Goal: Transaction & Acquisition: Book appointment/travel/reservation

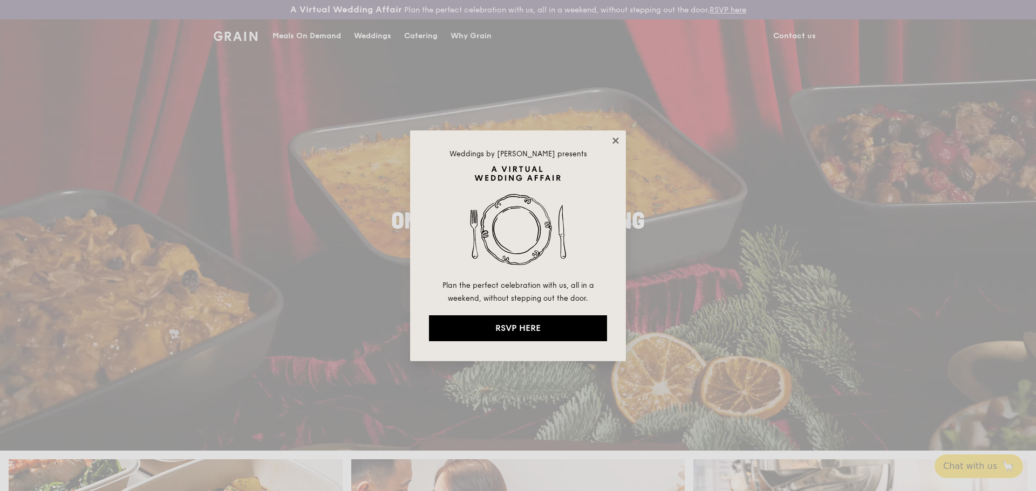
click at [612, 138] on icon at bounding box center [616, 141] width 10 height 10
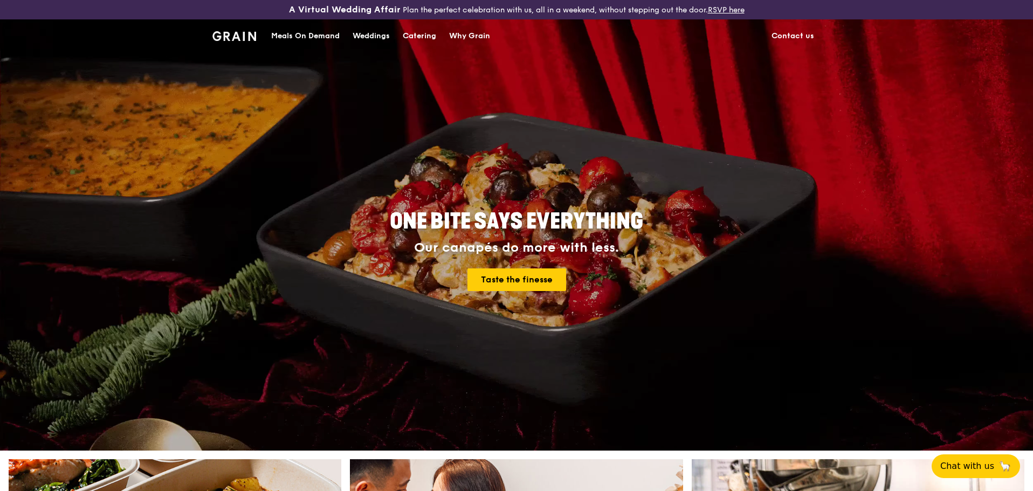
click at [424, 37] on div "Catering" at bounding box center [419, 36] width 33 height 32
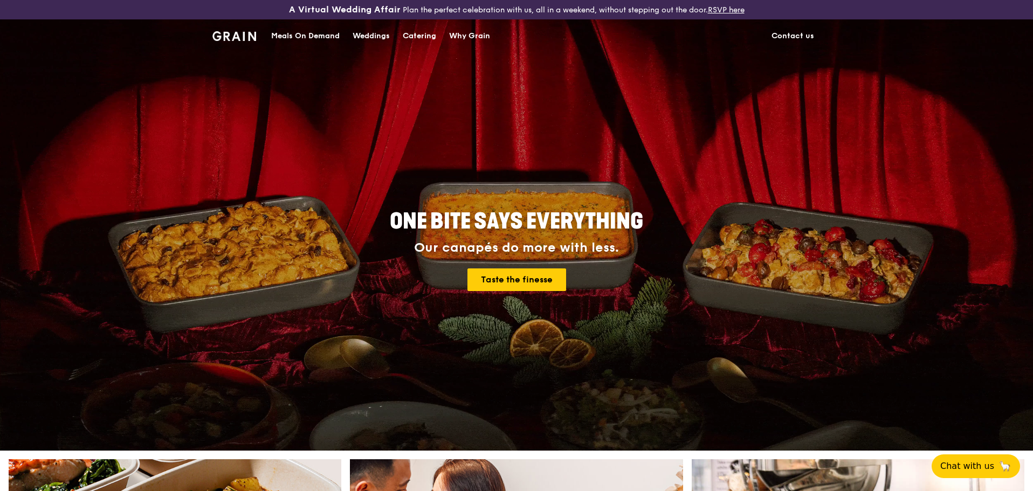
click at [316, 33] on div "Meals On Demand" at bounding box center [305, 36] width 69 height 32
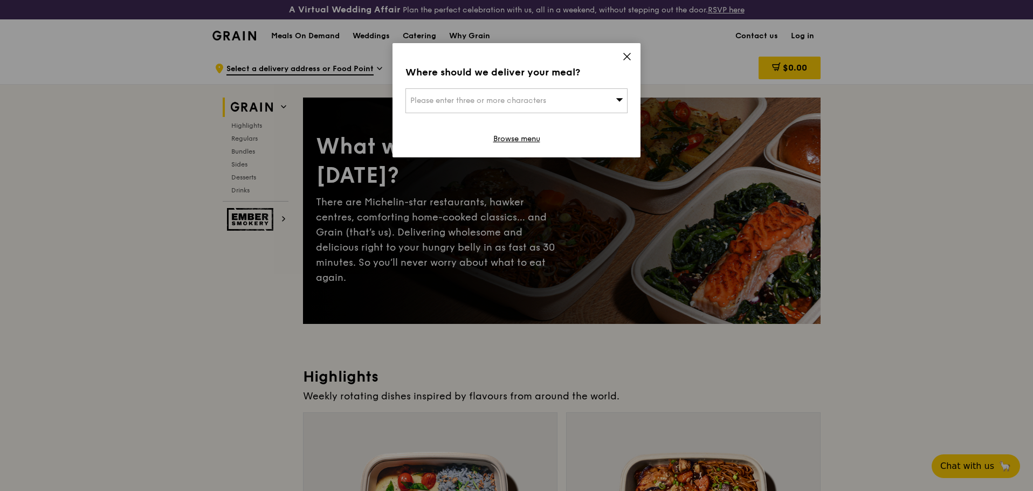
click at [627, 50] on div "Where should we deliver your meal? Please enter three or more characters Browse…" at bounding box center [517, 100] width 248 height 114
click at [628, 53] on icon at bounding box center [627, 57] width 10 height 10
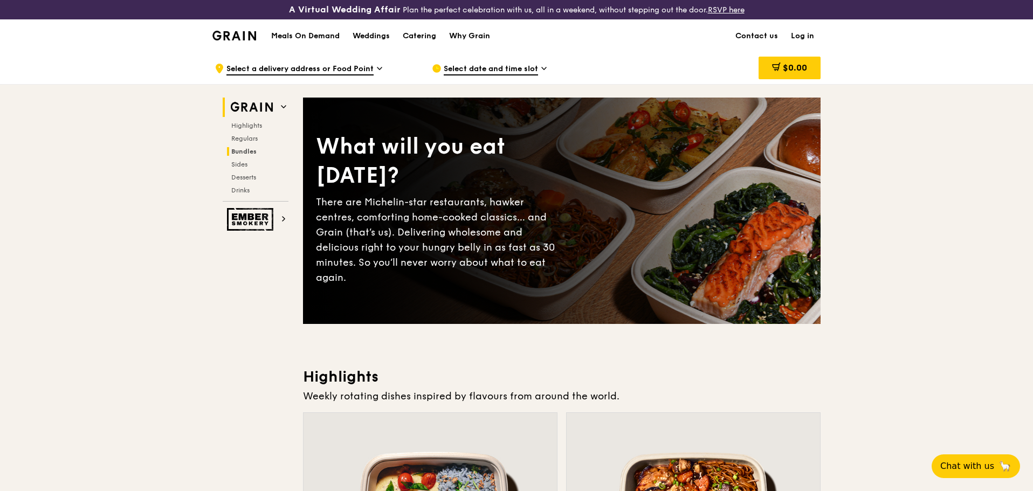
click at [245, 149] on span "Bundles" at bounding box center [243, 152] width 25 height 8
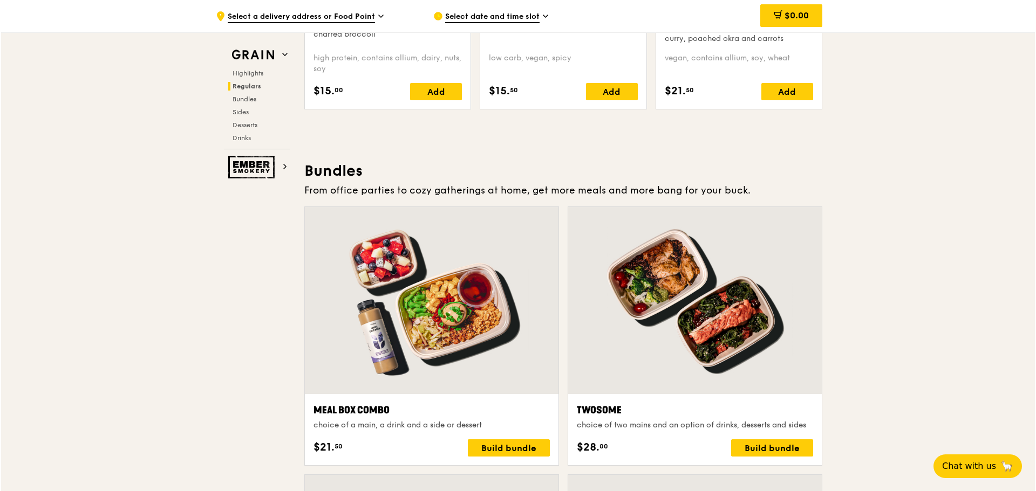
scroll to position [1509, 0]
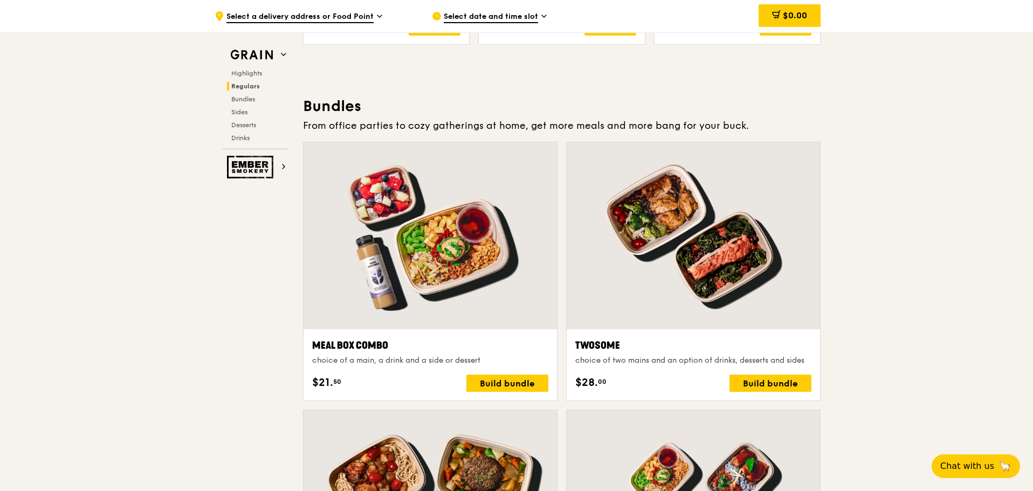
click at [478, 203] on div at bounding box center [431, 235] width 254 height 187
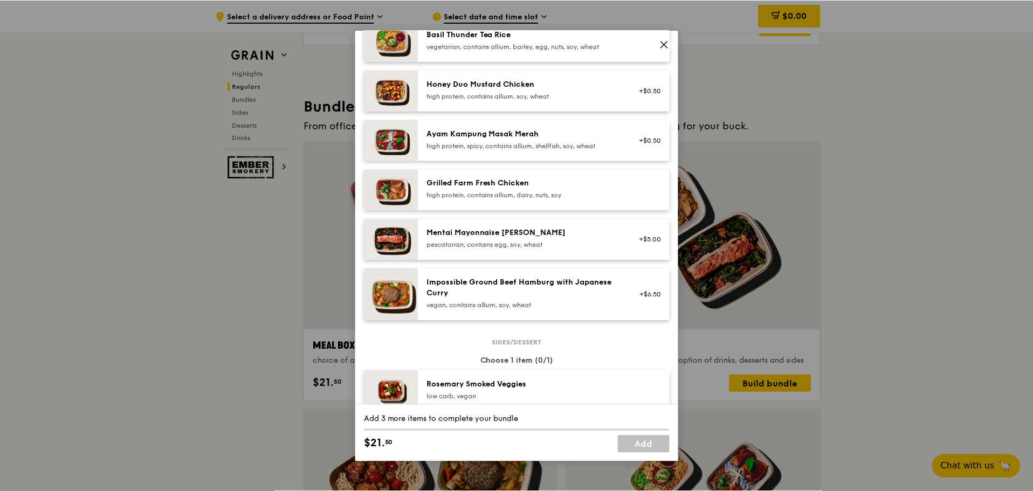
scroll to position [0, 0]
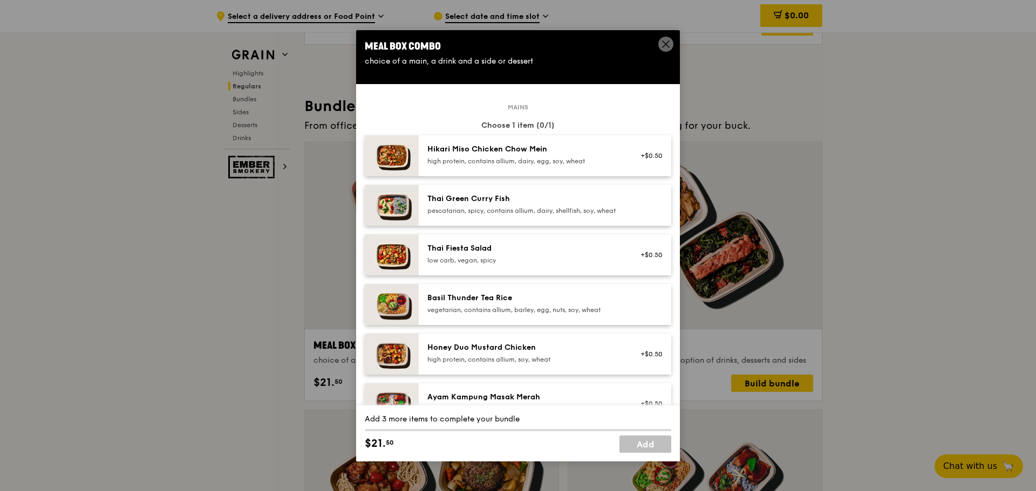
click at [667, 42] on icon at bounding box center [666, 44] width 10 height 10
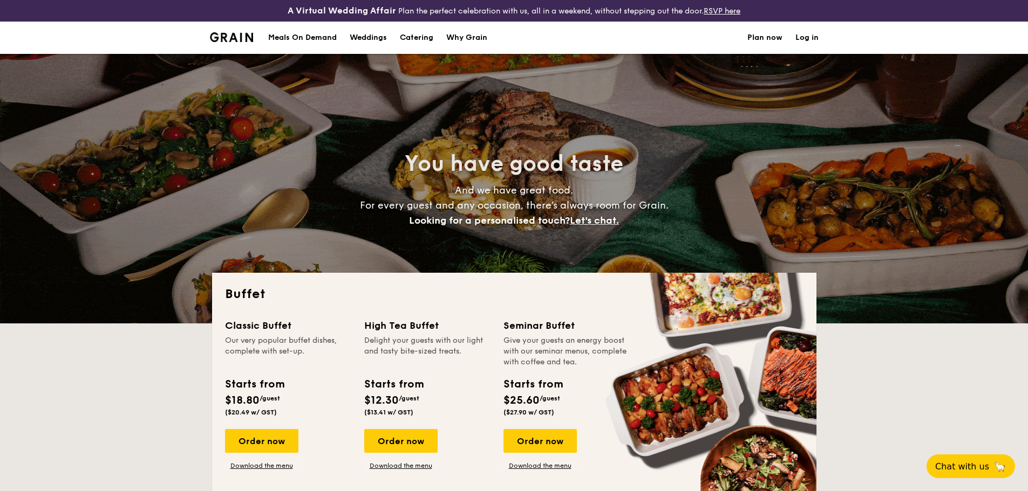
select select
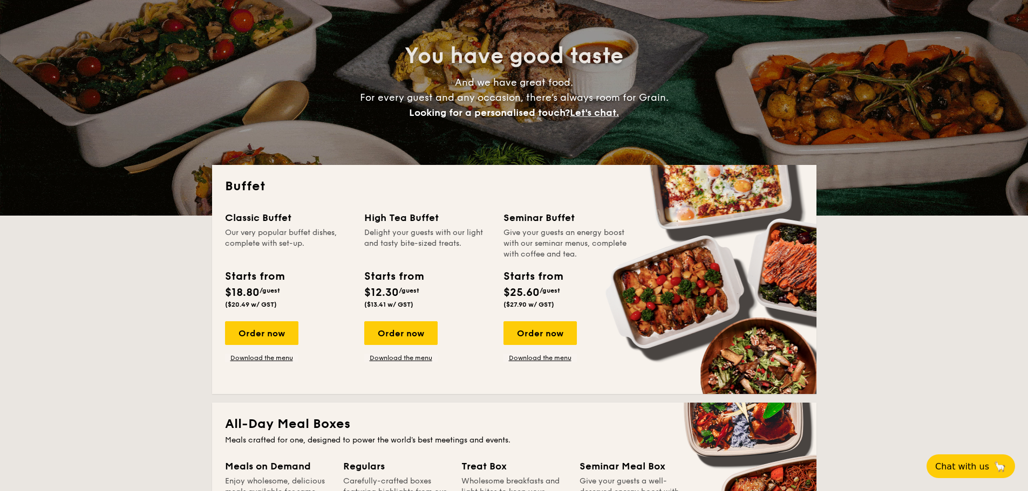
scroll to position [162, 0]
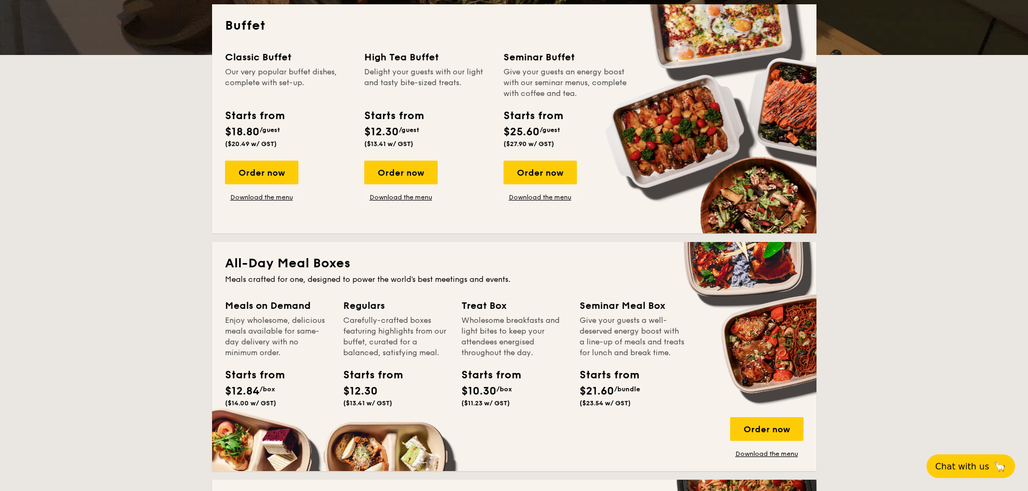
scroll to position [216, 0]
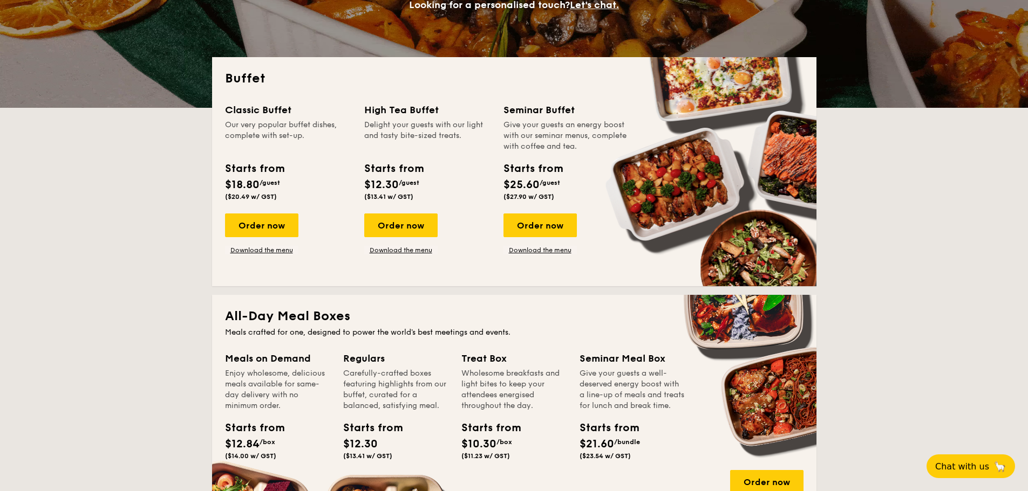
drag, startPoint x: 500, startPoint y: 202, endPoint x: 558, endPoint y: 201, distance: 57.7
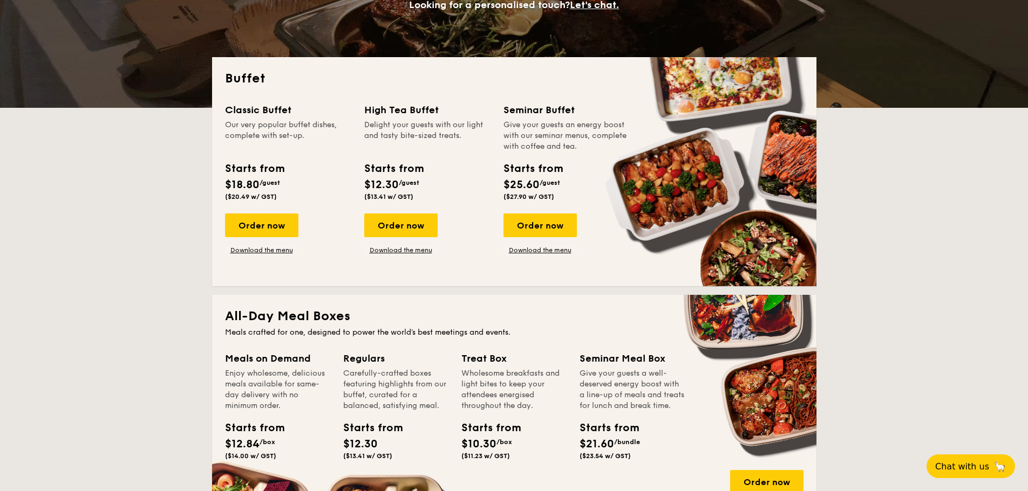
click at [558, 201] on div "Starts from $25.60 /guest ($27.90 w/ GST)" at bounding box center [566, 183] width 135 height 44
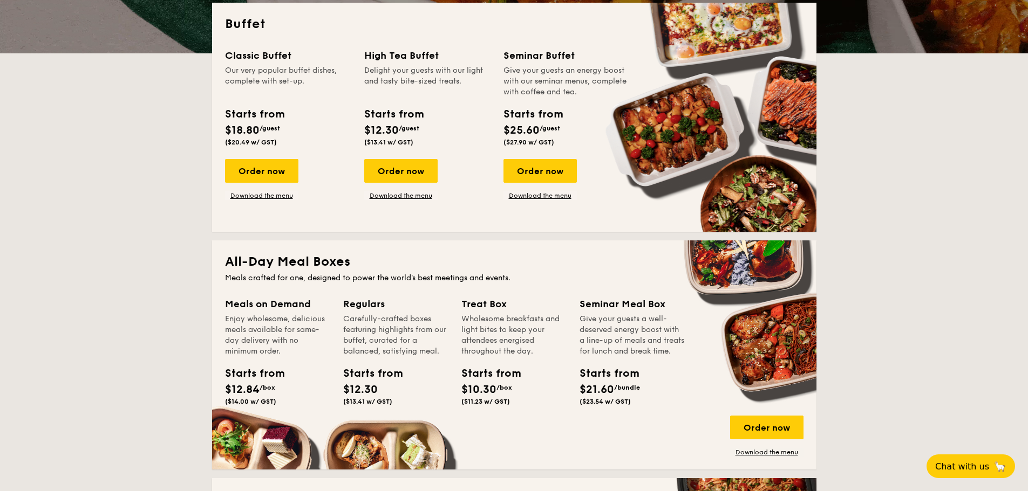
scroll to position [270, 0]
click at [557, 196] on link "Download the menu" at bounding box center [539, 196] width 73 height 9
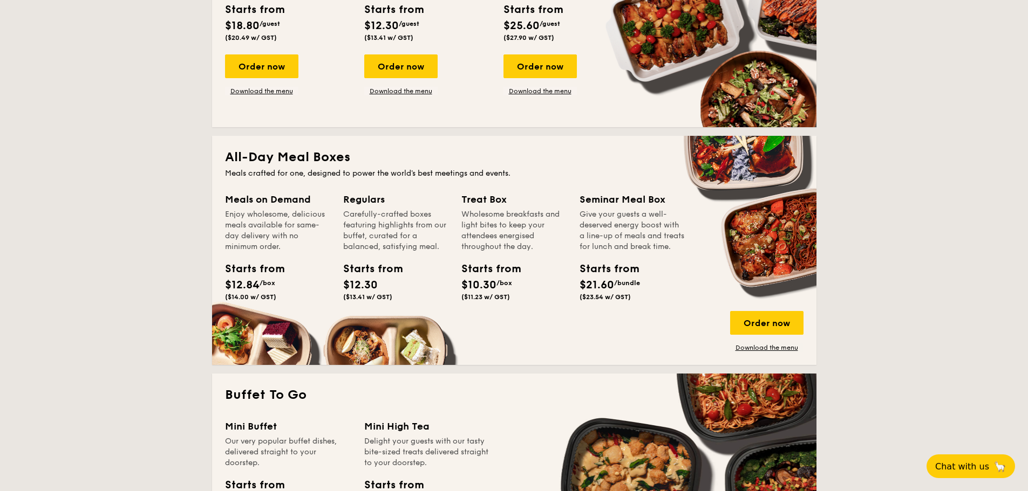
scroll to position [378, 0]
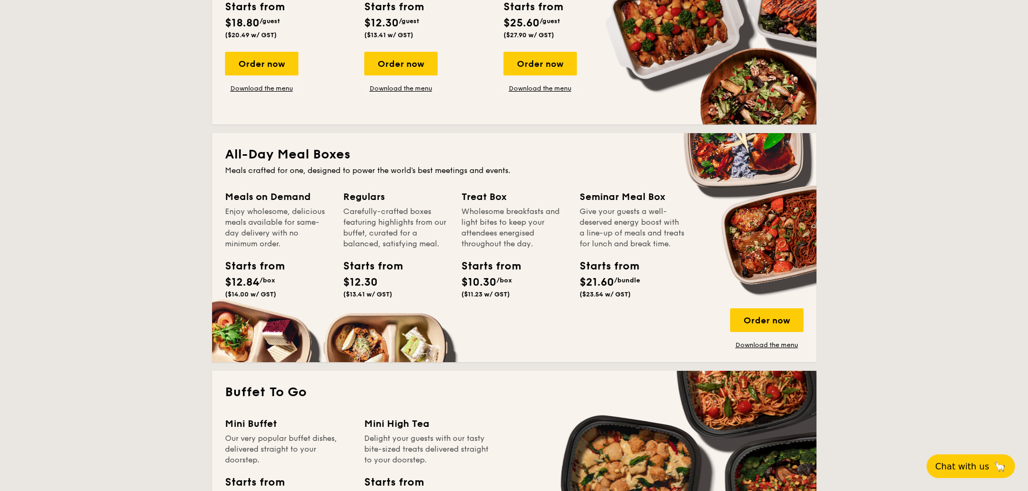
drag, startPoint x: 637, startPoint y: 299, endPoint x: 572, endPoint y: 298, distance: 64.7
click at [572, 298] on div "Meals on Demand Enjoy wholesome, delicious meals available for same-day deliver…" at bounding box center [514, 269] width 578 height 160
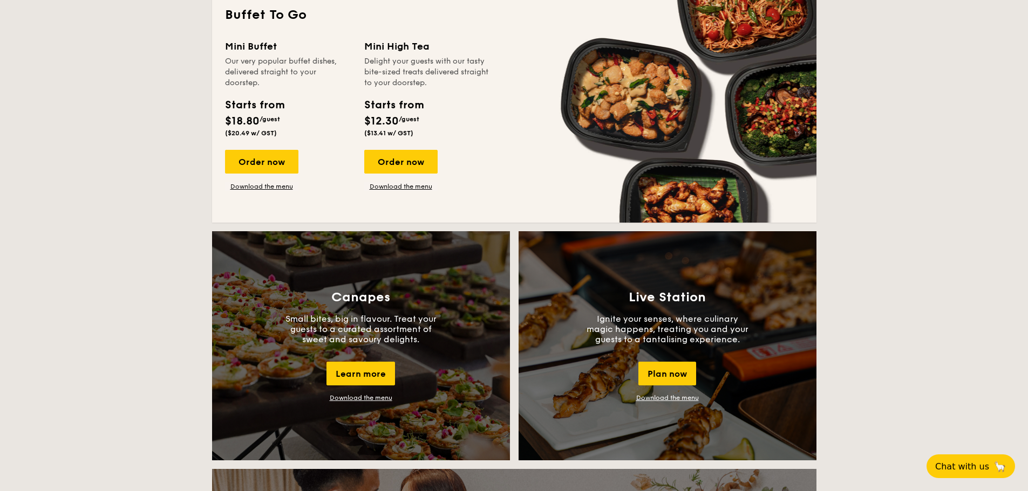
scroll to position [432, 0]
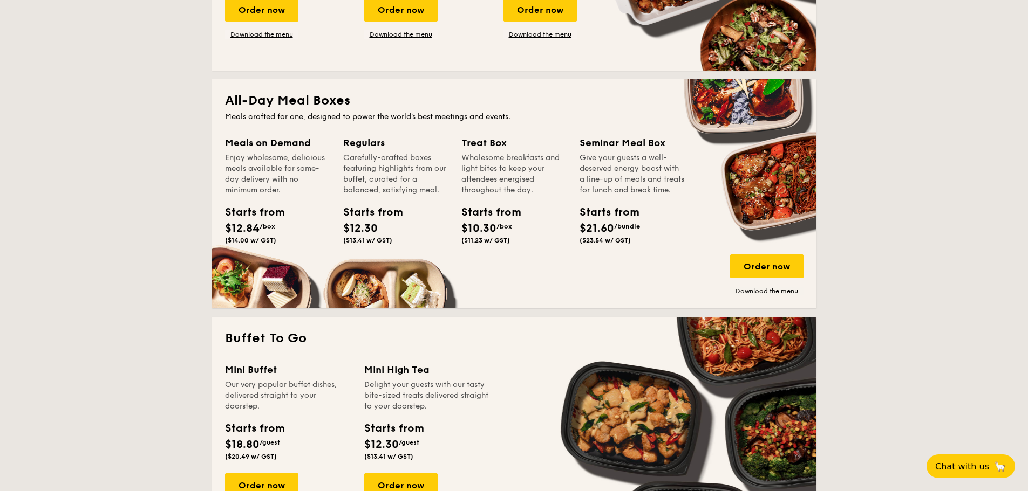
click at [605, 244] on span "($23.54 w/ GST)" at bounding box center [604, 241] width 51 height 8
click at [754, 262] on div "Order now" at bounding box center [766, 267] width 73 height 24
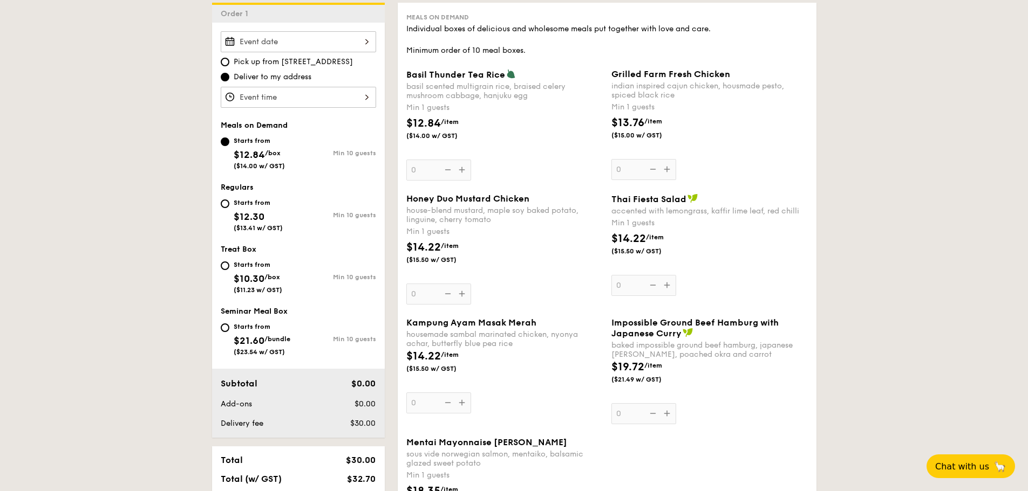
scroll to position [324, 0]
click at [227, 329] on input "Starts from $21.60 /bundle ($23.54 w/ GST) Min 10 guests" at bounding box center [225, 327] width 9 height 9
radio input "true"
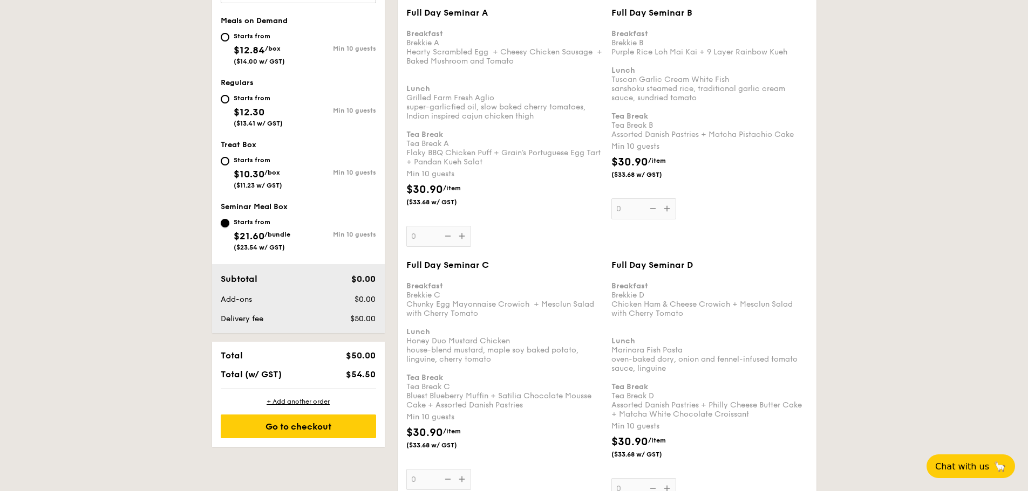
scroll to position [432, 0]
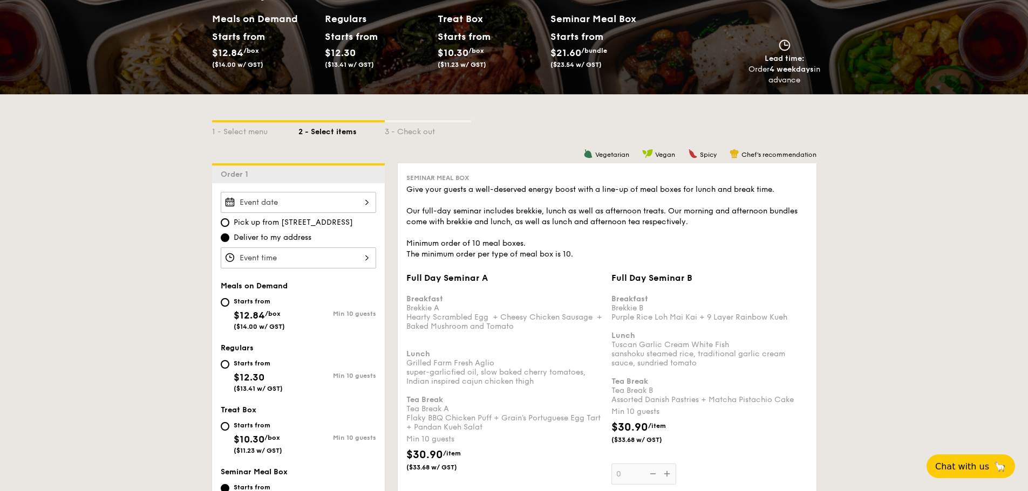
scroll to position [162, 0]
select select
